Goal: Task Accomplishment & Management: Use online tool/utility

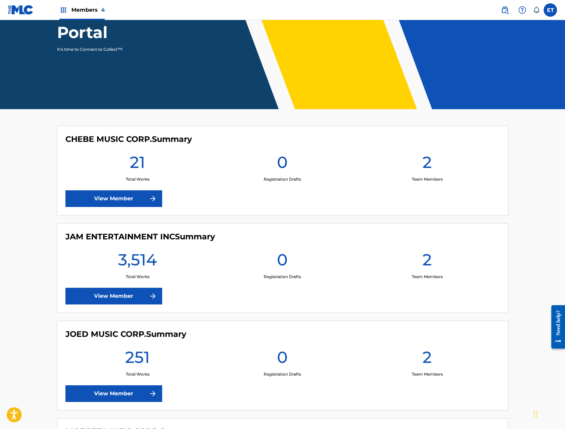
scroll to position [87, 0]
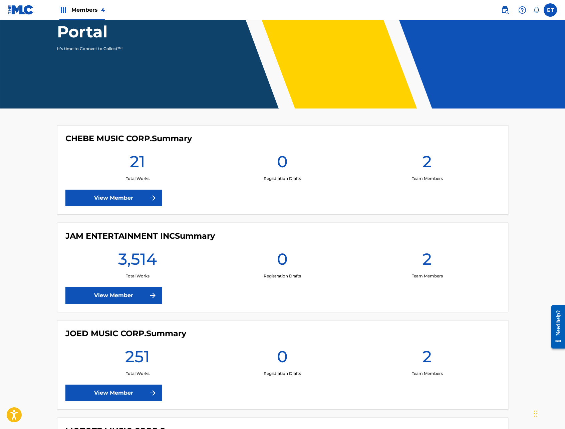
click at [118, 298] on link "View Member" at bounding box center [113, 295] width 97 height 17
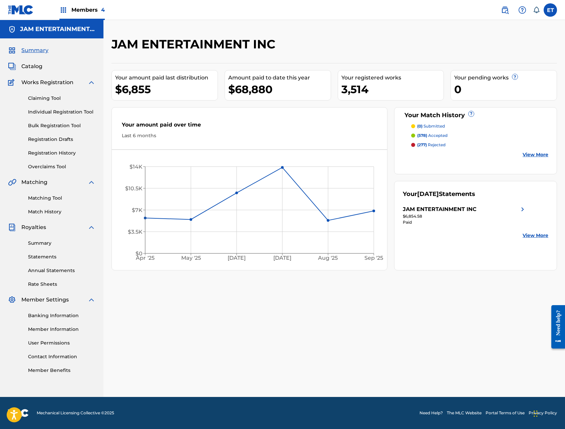
click at [50, 198] on link "Matching Tool" at bounding box center [61, 198] width 67 height 7
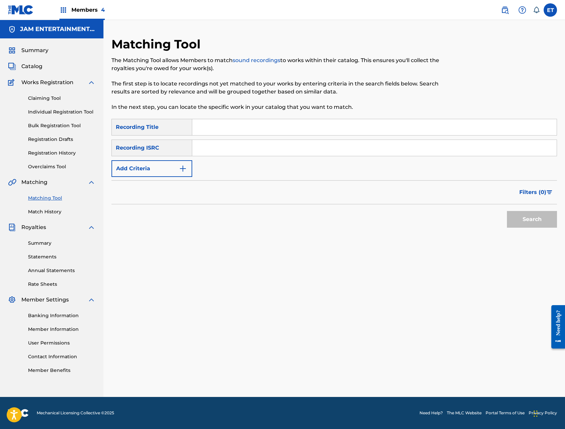
click at [52, 108] on link "Individual Registration Tool" at bounding box center [61, 111] width 67 height 7
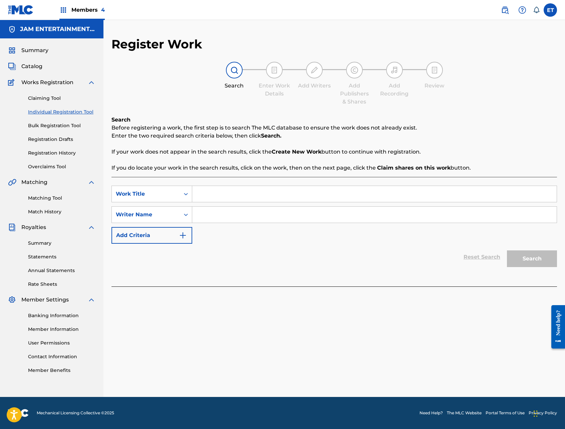
click at [222, 194] on input "Search Form" at bounding box center [374, 194] width 365 height 16
type input "ni la mitad"
type input "manuel"
click at [507, 250] on button "Search" at bounding box center [532, 258] width 50 height 17
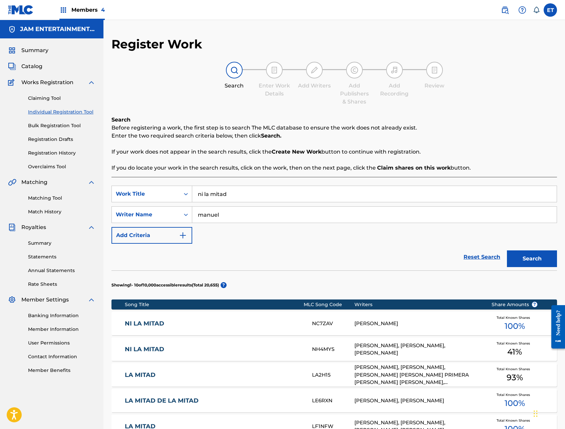
click at [236, 196] on input "ni la mitad" at bounding box center [374, 194] width 365 height 16
type input "la volvi a mirar"
click at [507, 250] on button "Search" at bounding box center [532, 258] width 50 height 17
